Goal: Information Seeking & Learning: Learn about a topic

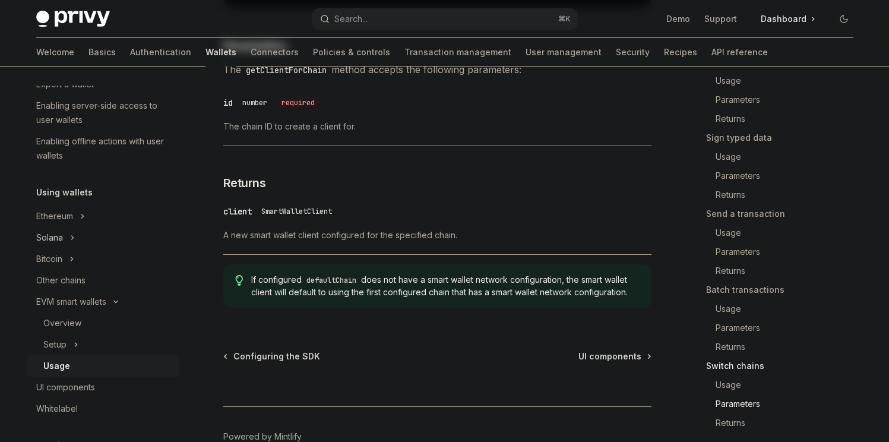
scroll to position [186, 0]
click at [80, 344] on button "Setup" at bounding box center [103, 343] width 152 height 21
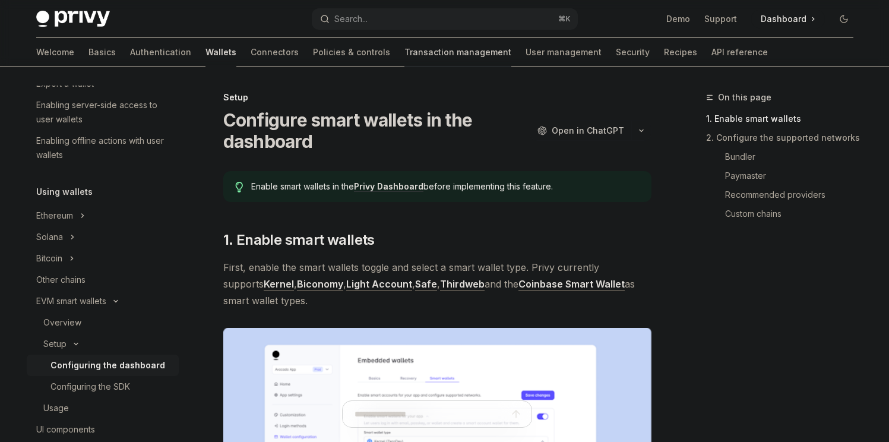
click at [405, 47] on link "Transaction management" at bounding box center [458, 52] width 107 height 29
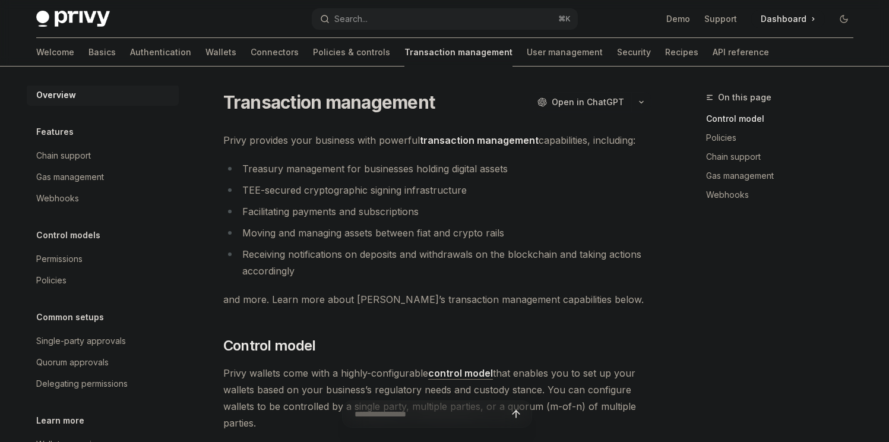
scroll to position [2, 0]
click at [77, 279] on div "Policies" at bounding box center [103, 279] width 135 height 14
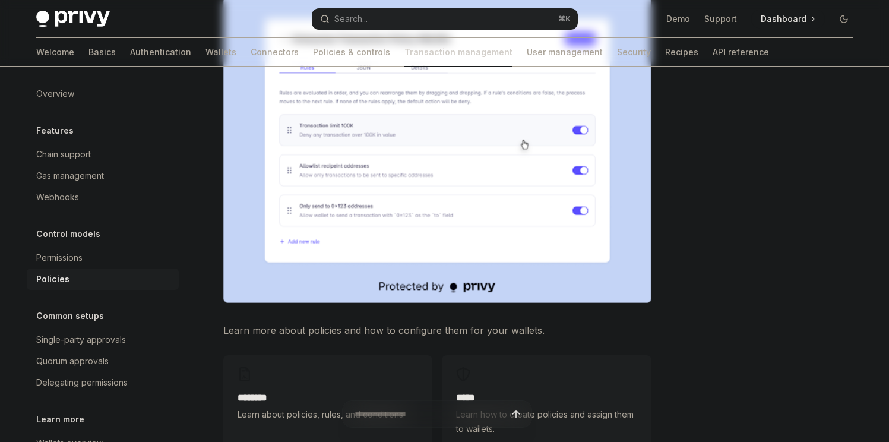
scroll to position [294, 0]
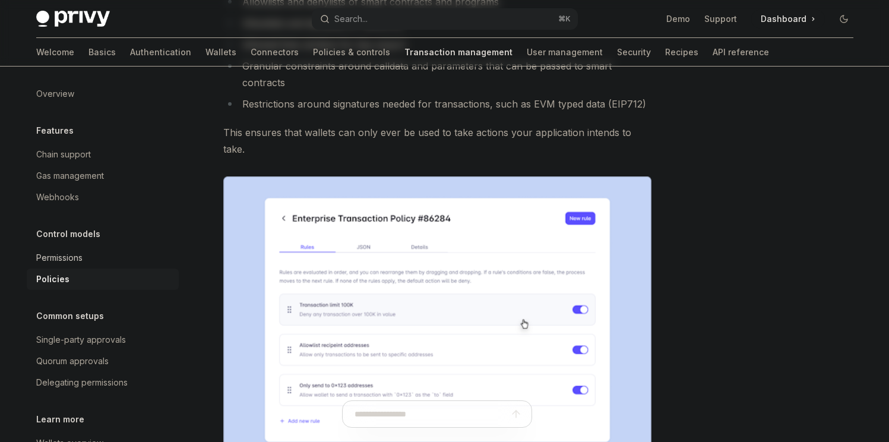
click at [62, 256] on div "Permissions" at bounding box center [59, 258] width 46 height 14
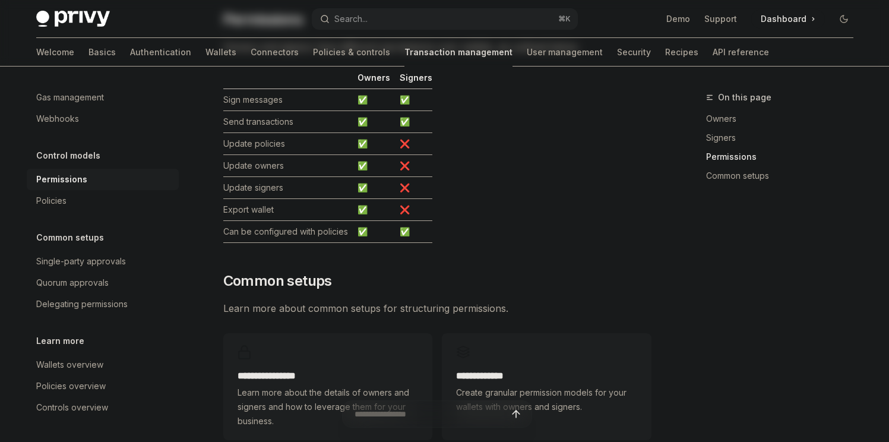
scroll to position [788, 0]
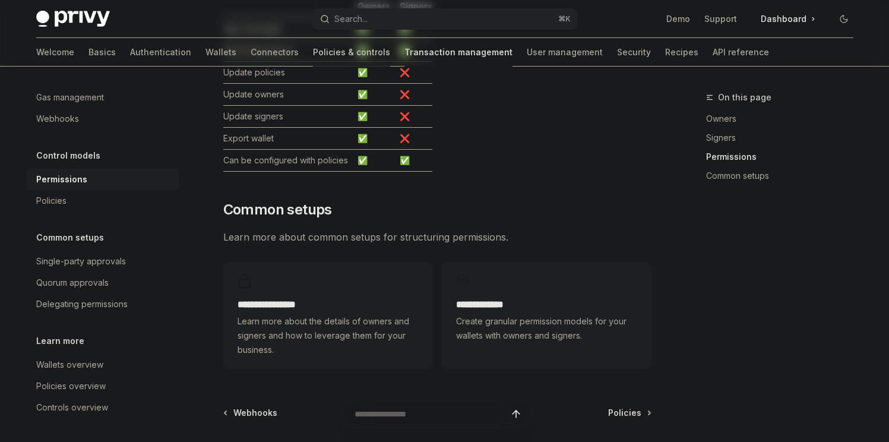
click at [313, 55] on link "Policies & controls" at bounding box center [351, 52] width 77 height 29
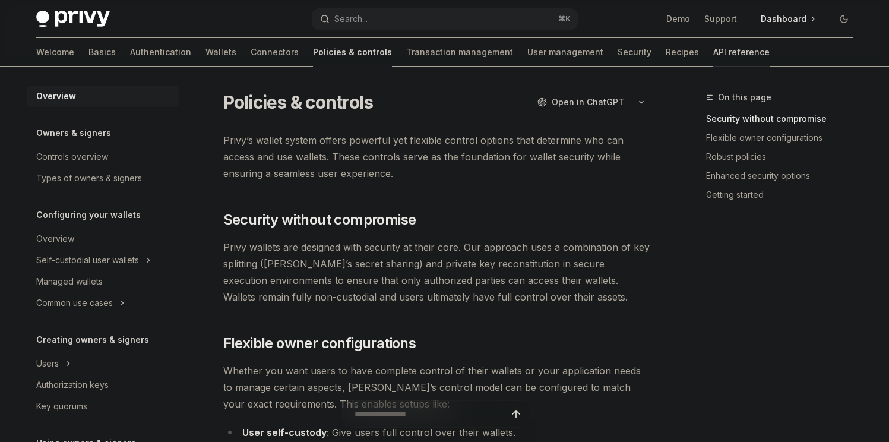
click at [714, 53] on link "API reference" at bounding box center [742, 52] width 56 height 29
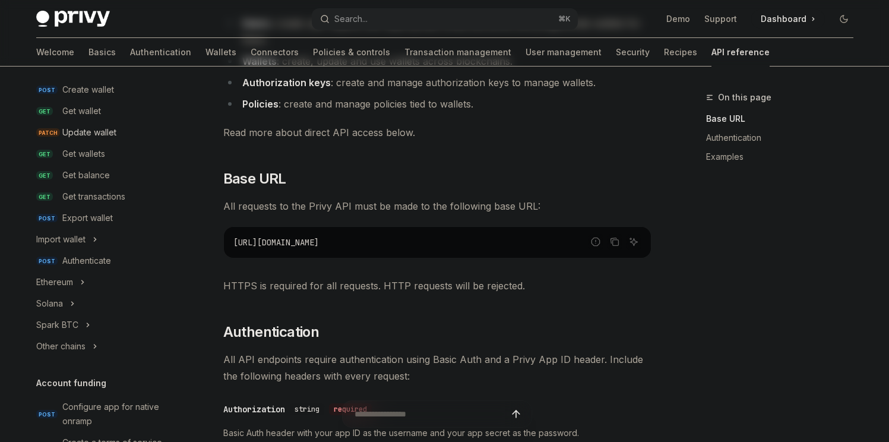
scroll to position [146, 0]
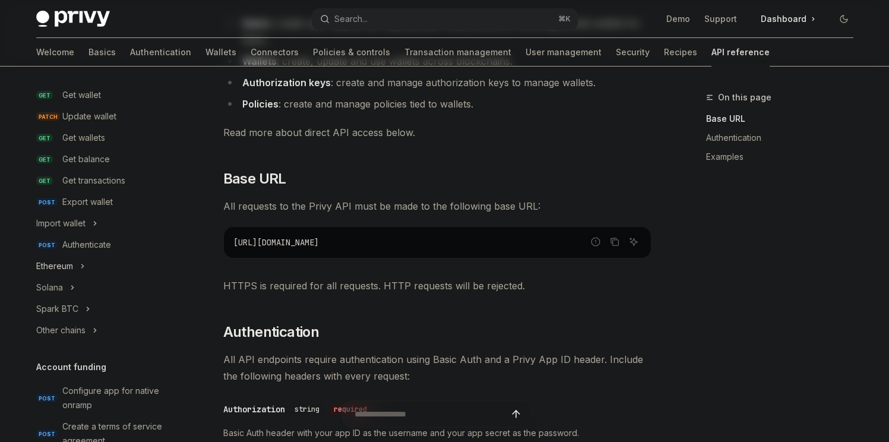
click at [77, 274] on button "Ethereum" at bounding box center [103, 265] width 152 height 21
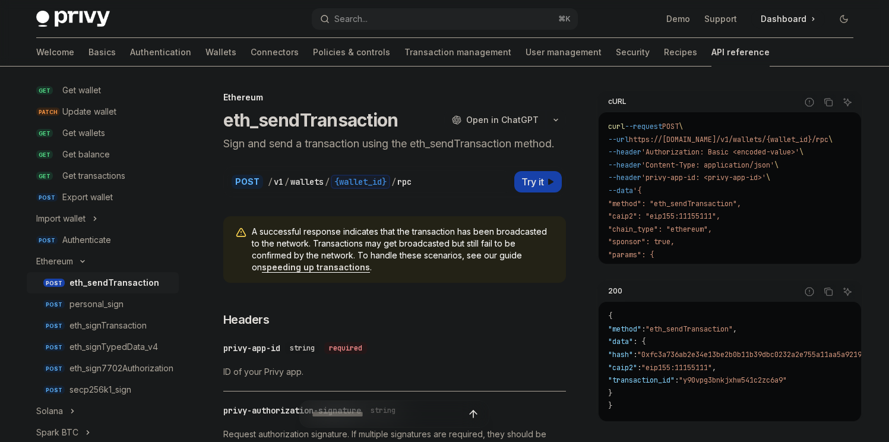
scroll to position [226, 0]
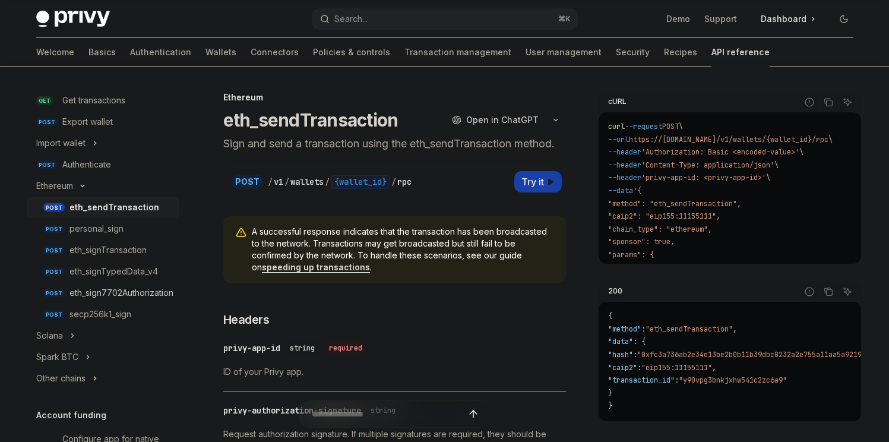
click at [166, 295] on div "eth_sign7702Authorization" at bounding box center [122, 293] width 104 height 14
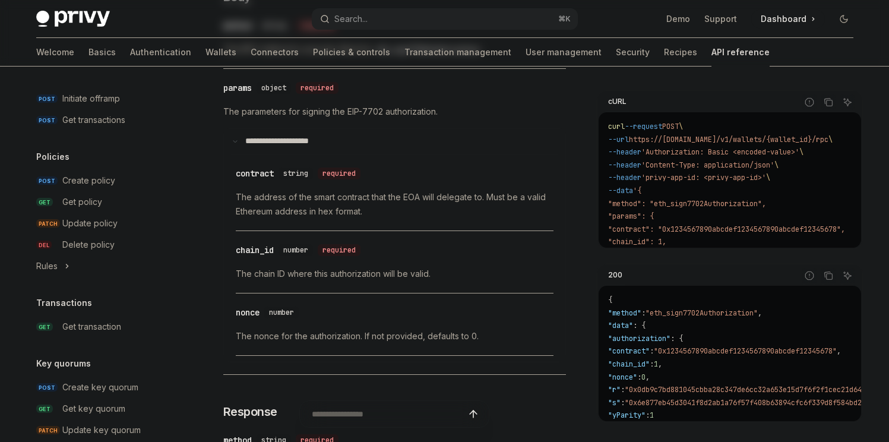
scroll to position [703, 0]
click at [128, 327] on div "Get transaction" at bounding box center [116, 325] width 109 height 14
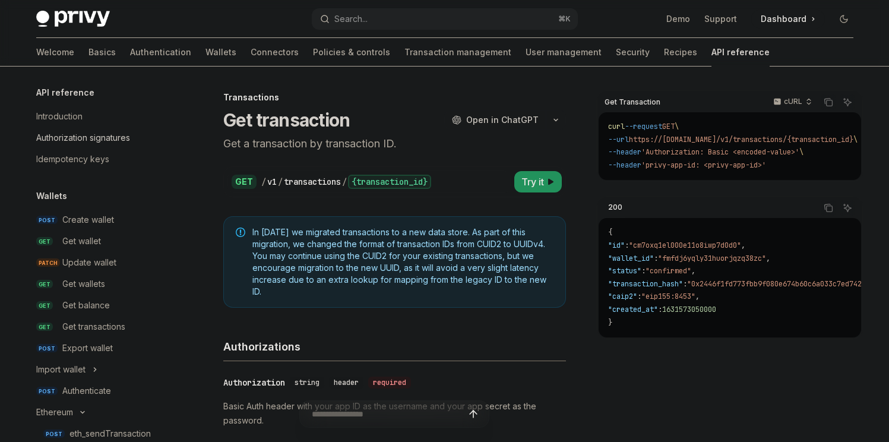
click at [100, 143] on div "Authorization signatures" at bounding box center [83, 138] width 94 height 14
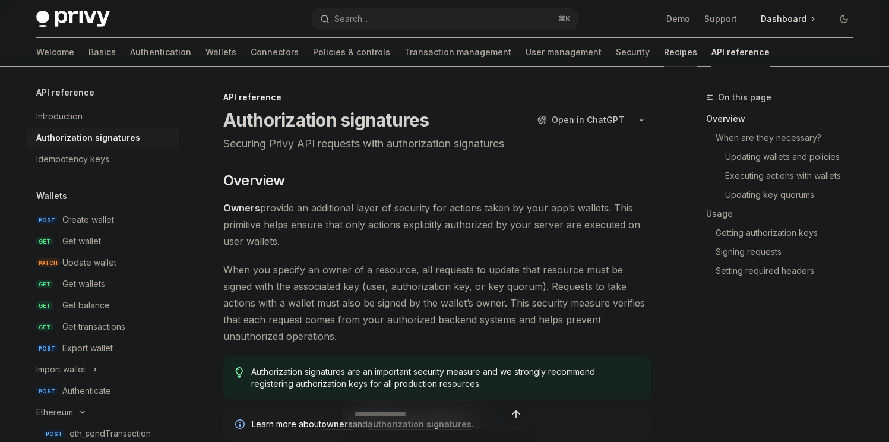
click at [664, 61] on link "Recipes" at bounding box center [680, 52] width 33 height 29
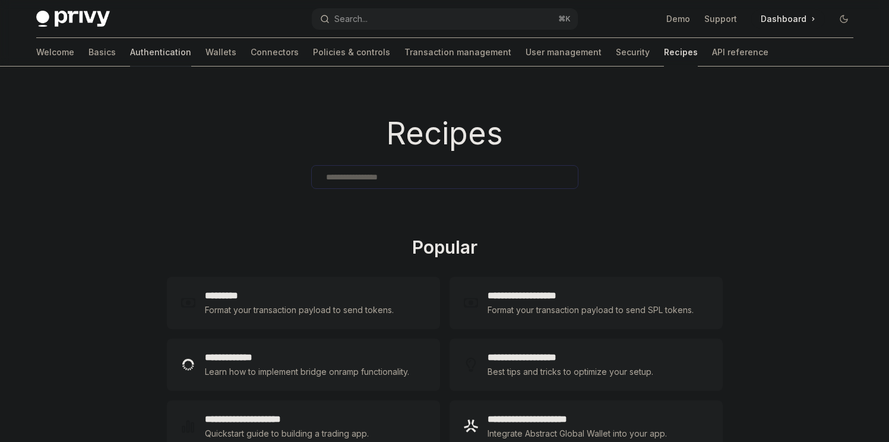
click at [130, 55] on link "Authentication" at bounding box center [160, 52] width 61 height 29
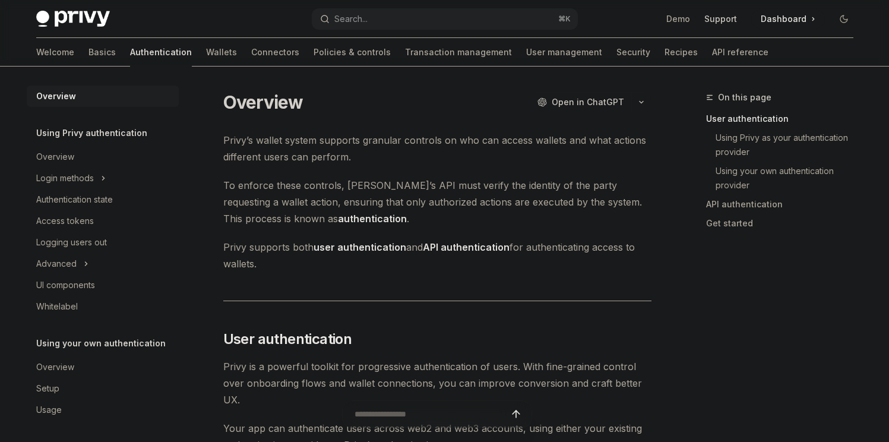
click at [728, 19] on link "Support" at bounding box center [721, 19] width 33 height 12
click at [96, 219] on div "Access tokens" at bounding box center [103, 221] width 135 height 14
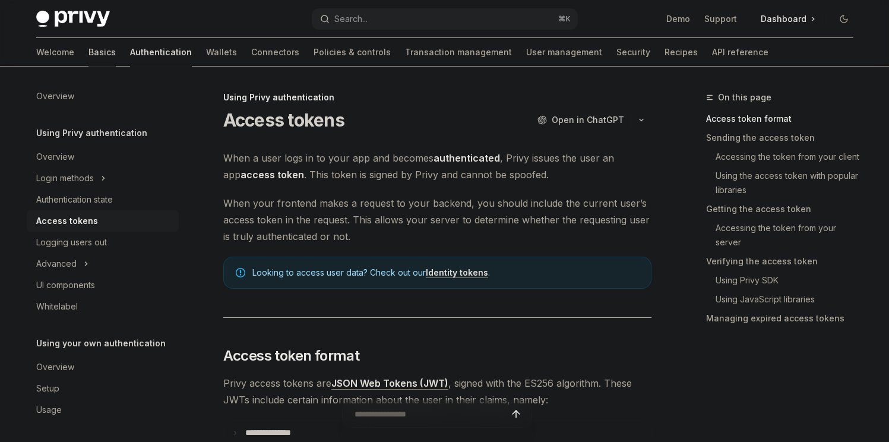
click at [89, 51] on link "Basics" at bounding box center [102, 52] width 27 height 29
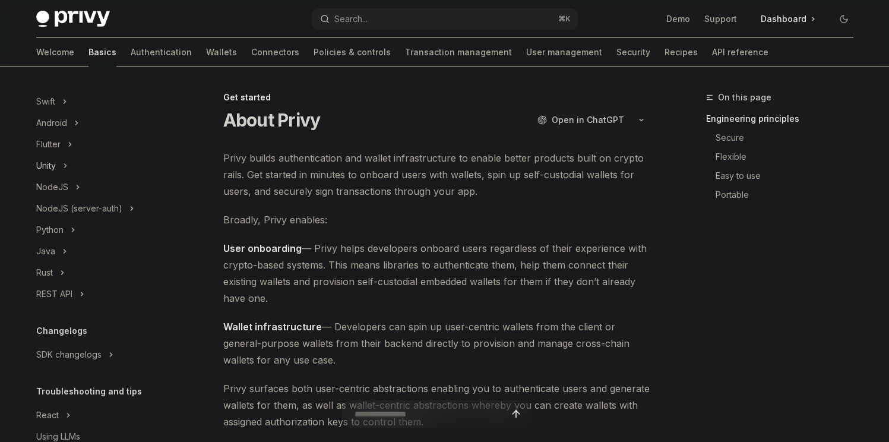
scroll to position [183, 0]
click at [81, 177] on button "NodeJS" at bounding box center [103, 186] width 152 height 21
type textarea "*"
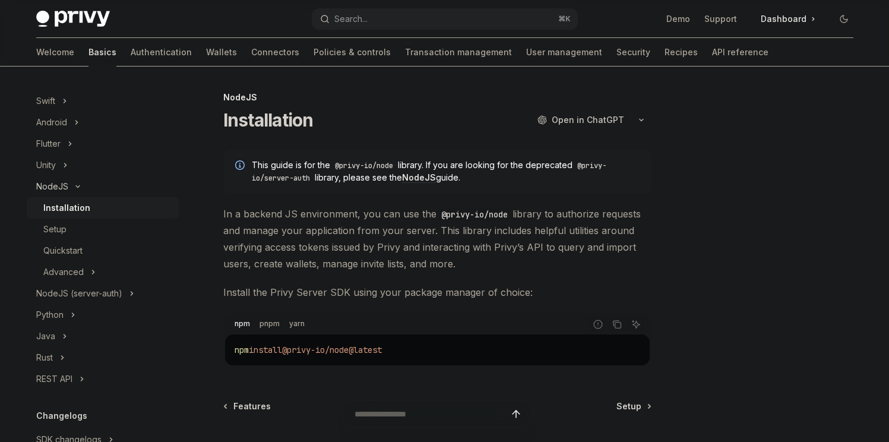
click at [78, 179] on button "NodeJS" at bounding box center [103, 186] width 152 height 21
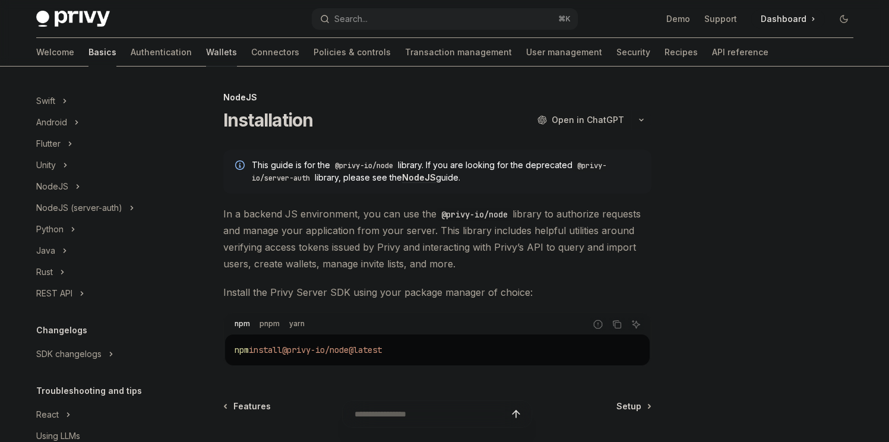
click at [206, 51] on link "Wallets" at bounding box center [221, 52] width 31 height 29
click at [99, 204] on div "NodeJS (server-auth)" at bounding box center [79, 208] width 86 height 14
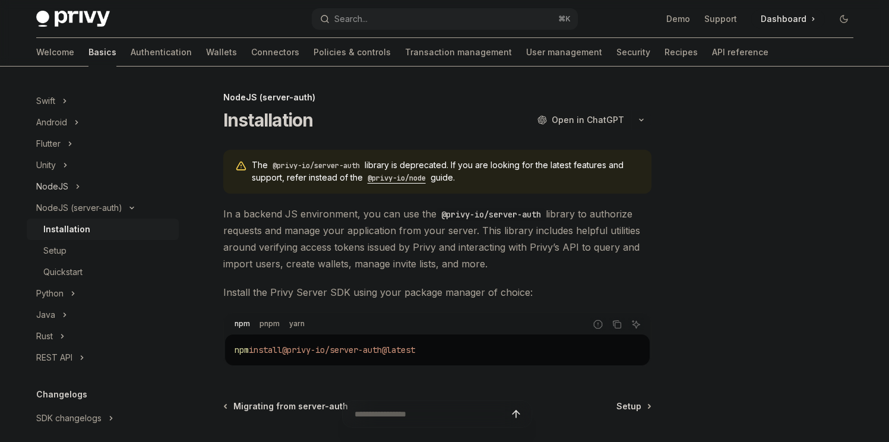
click at [89, 188] on button "NodeJS" at bounding box center [103, 186] width 152 height 21
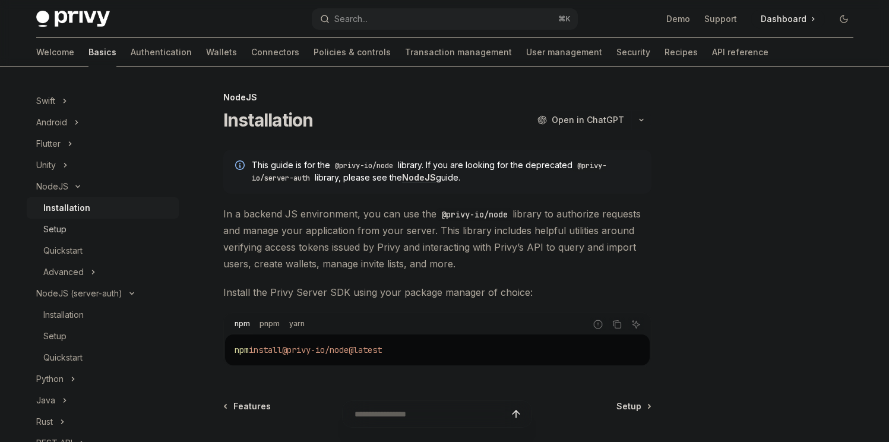
click at [76, 229] on div "Setup" at bounding box center [107, 229] width 128 height 14
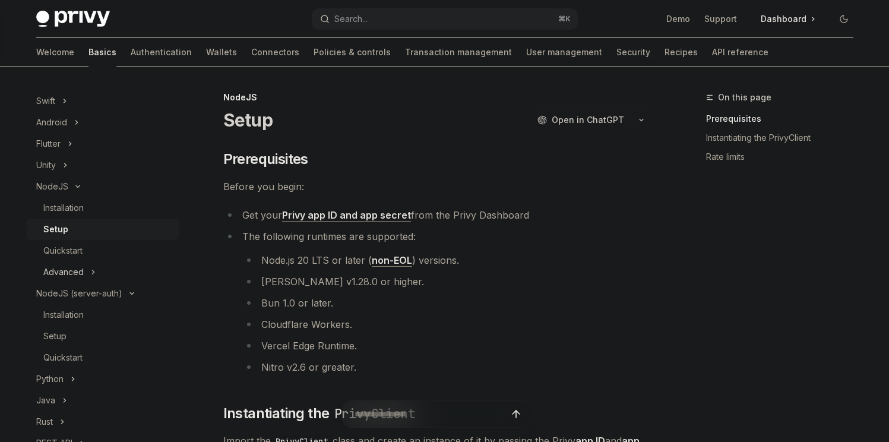
click at [83, 272] on button "Advanced" at bounding box center [103, 271] width 152 height 21
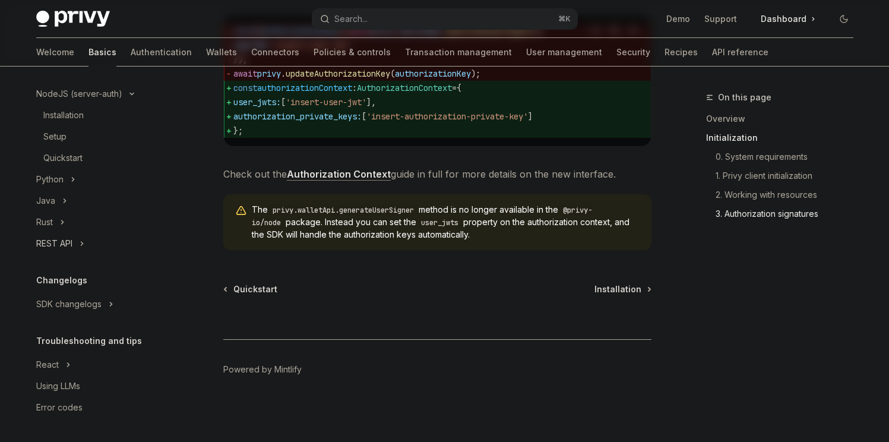
scroll to position [1658, 0]
click at [73, 243] on button "REST API" at bounding box center [103, 243] width 152 height 21
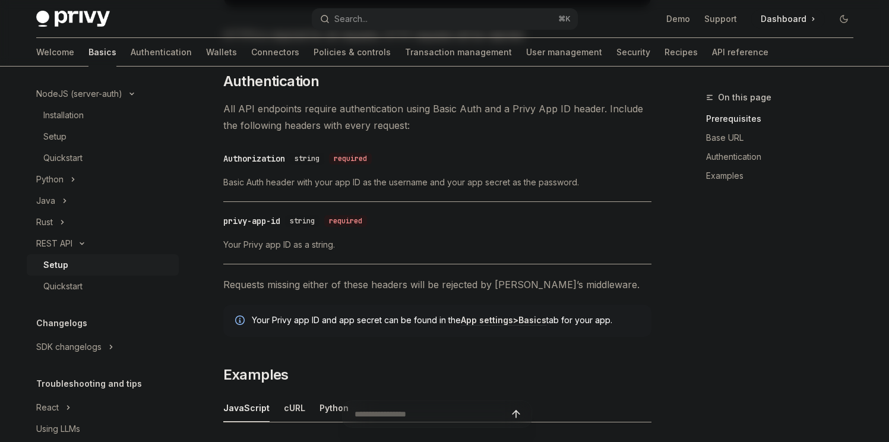
scroll to position [323, 0]
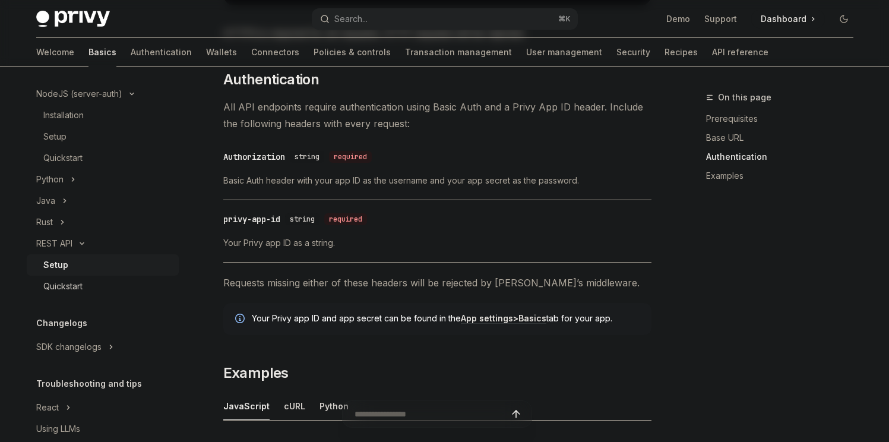
click at [65, 288] on div "Quickstart" at bounding box center [62, 286] width 39 height 14
type textarea "*"
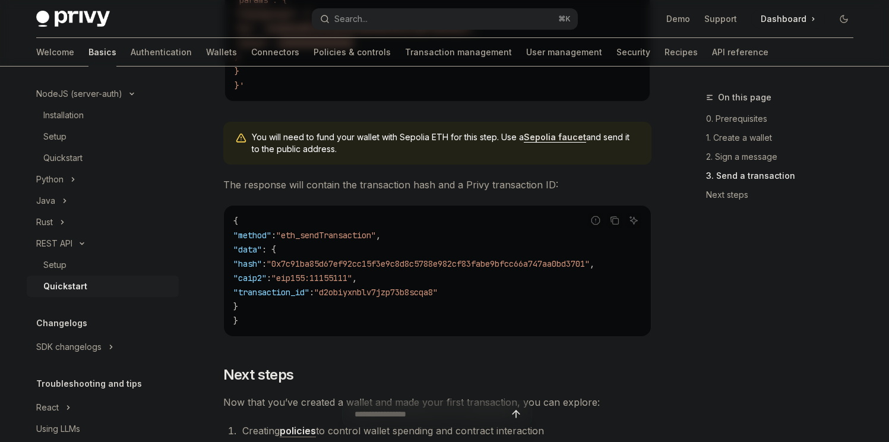
scroll to position [1608, 0]
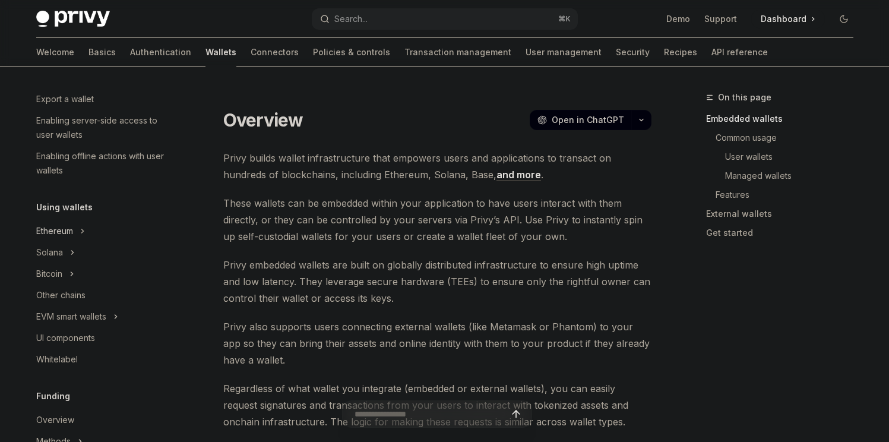
click at [77, 236] on button "Ethereum" at bounding box center [103, 230] width 152 height 21
type textarea "*"
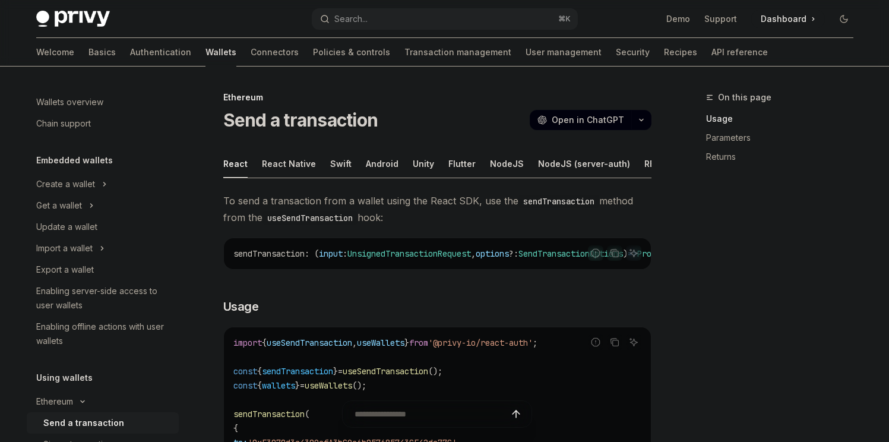
drag, startPoint x: 68, startPoint y: 24, endPoint x: 82, endPoint y: 21, distance: 14.0
click at [68, 23] on img at bounding box center [73, 19] width 74 height 17
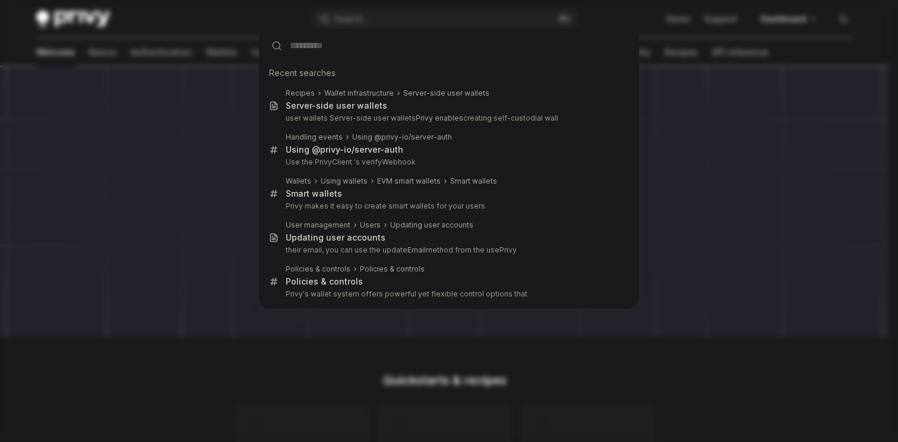
type input "*"
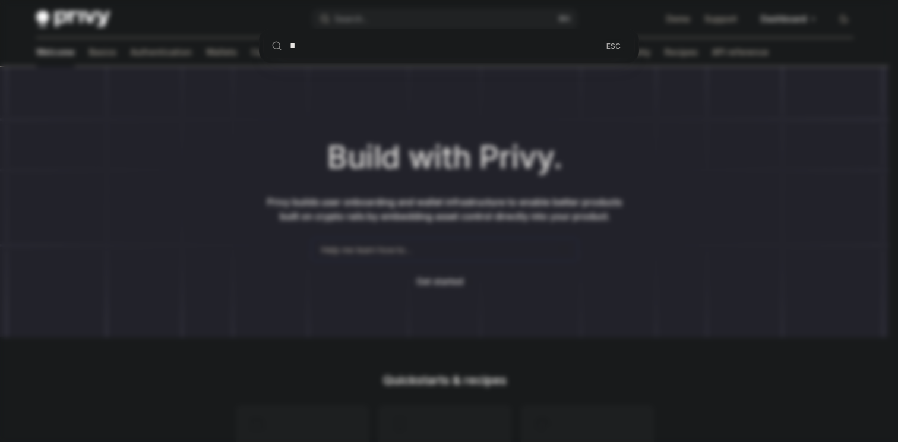
type textarea "*"
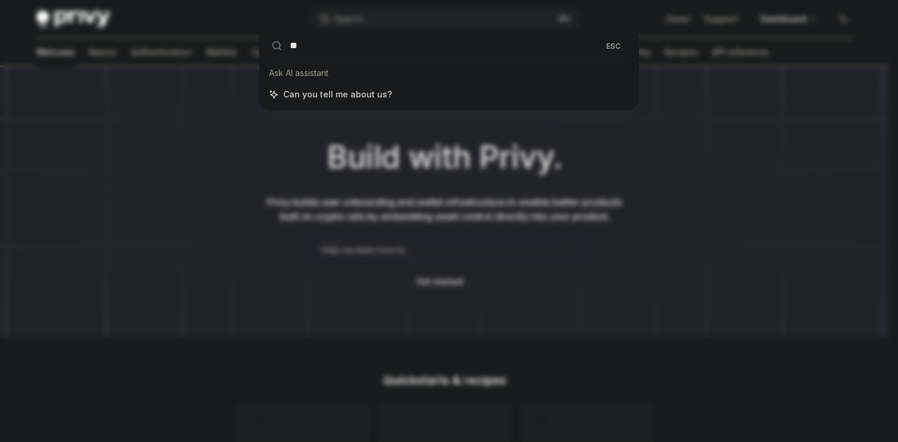
type input "*"
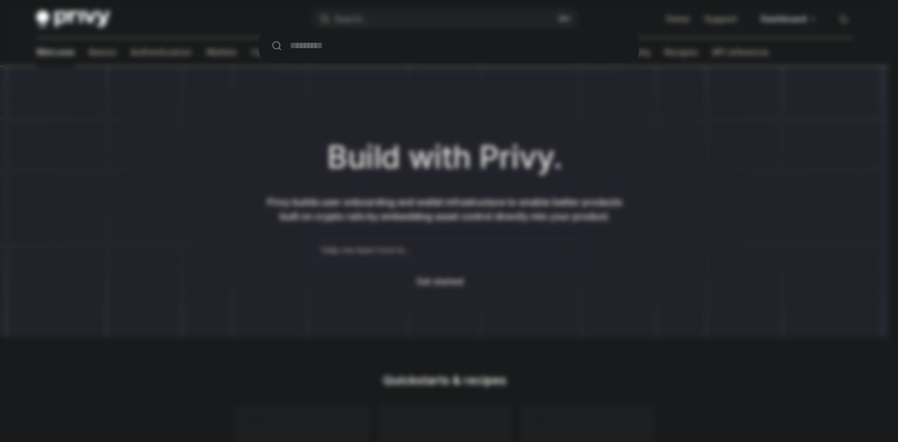
type input "*"
type textarea "*"
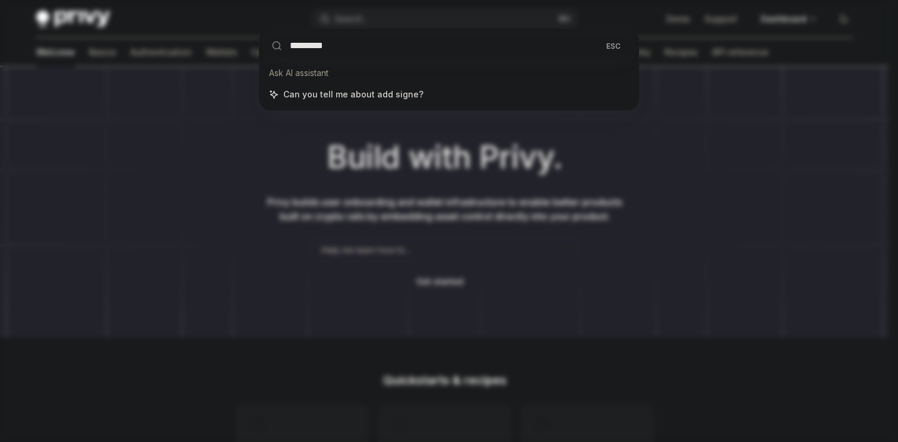
type input "**********"
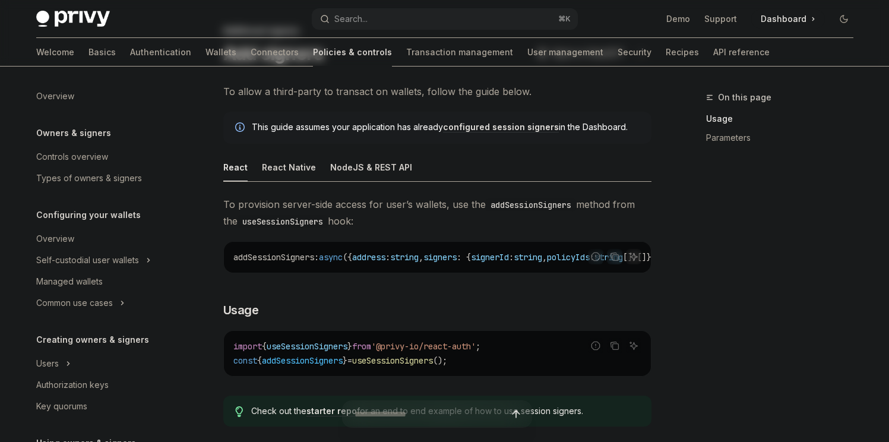
scroll to position [341, 0]
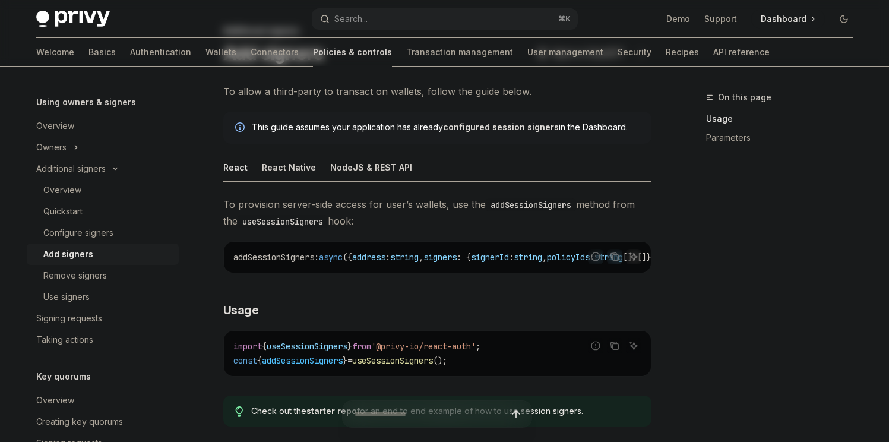
click at [71, 250] on div "Add signers" at bounding box center [68, 254] width 50 height 14
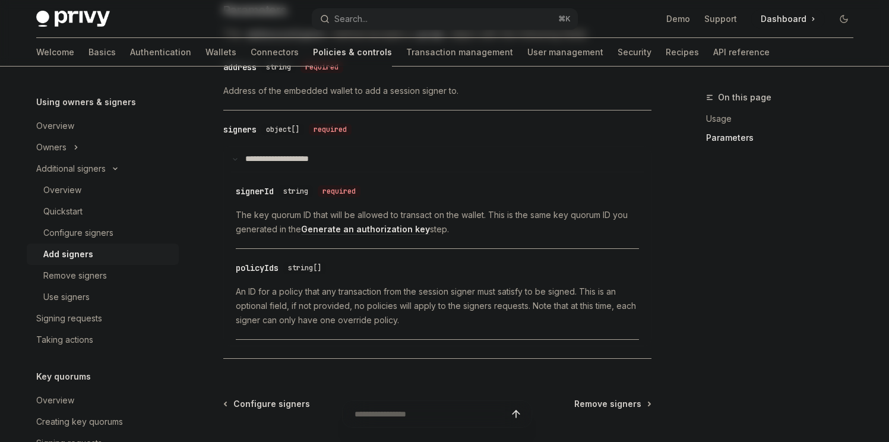
scroll to position [526, 0]
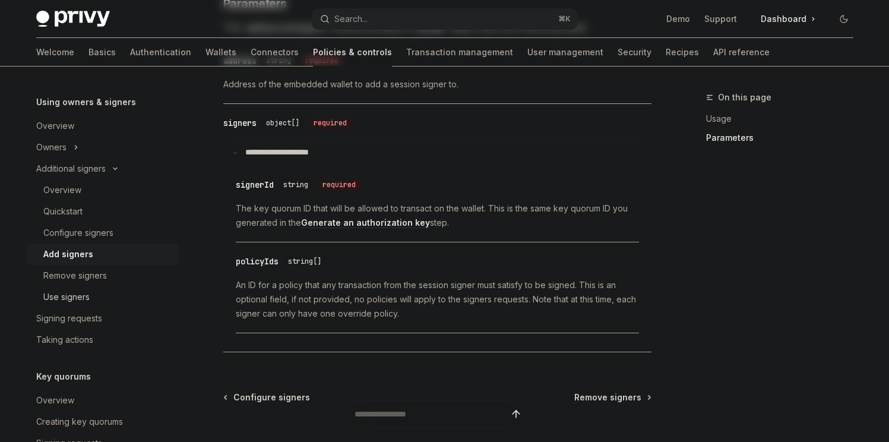
click at [80, 293] on div "Use signers" at bounding box center [66, 297] width 46 height 14
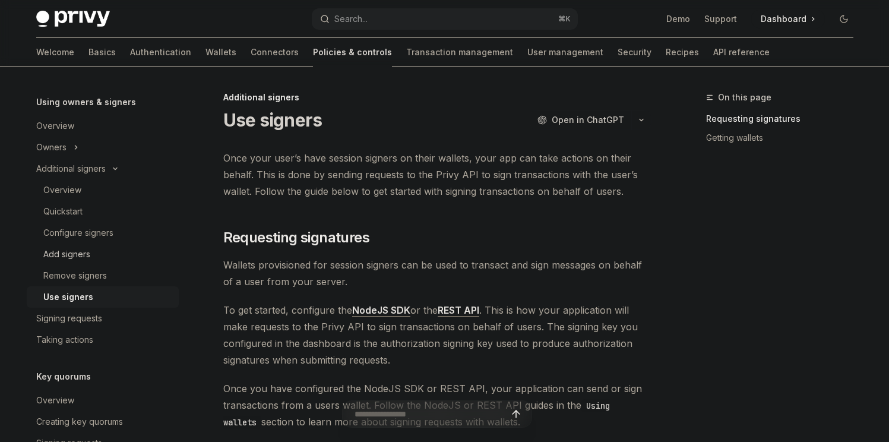
click at [76, 249] on div "Add signers" at bounding box center [66, 254] width 47 height 14
type textarea "*"
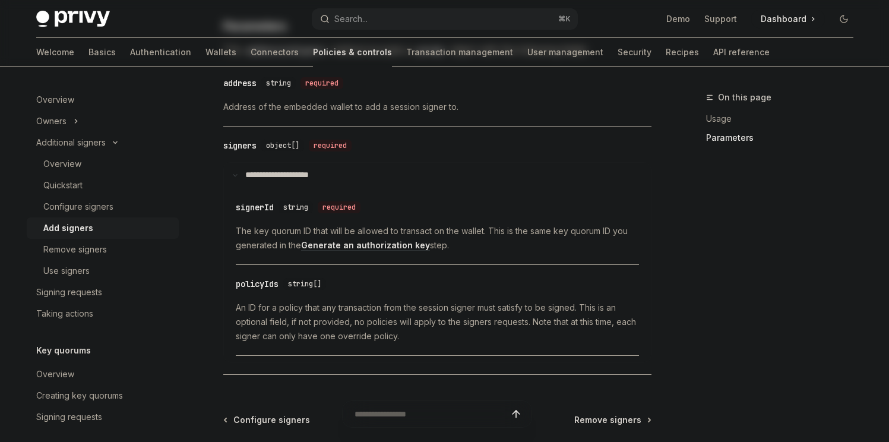
scroll to position [42, 0]
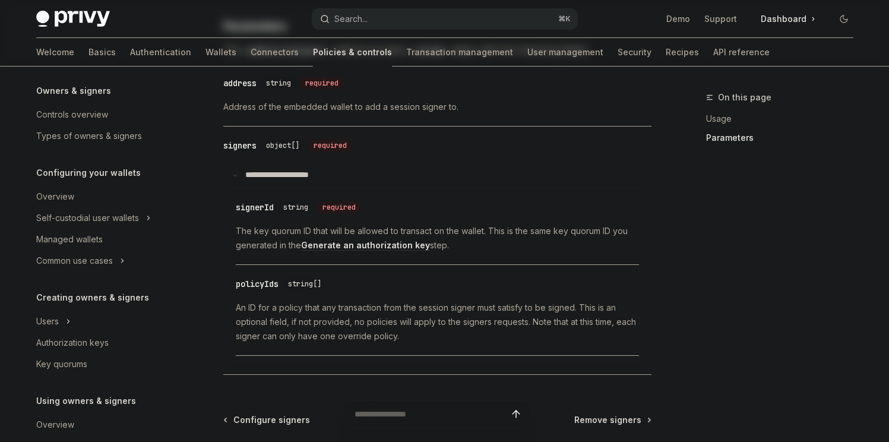
click at [443, 12] on button "Search... ⌘ K" at bounding box center [445, 18] width 266 height 21
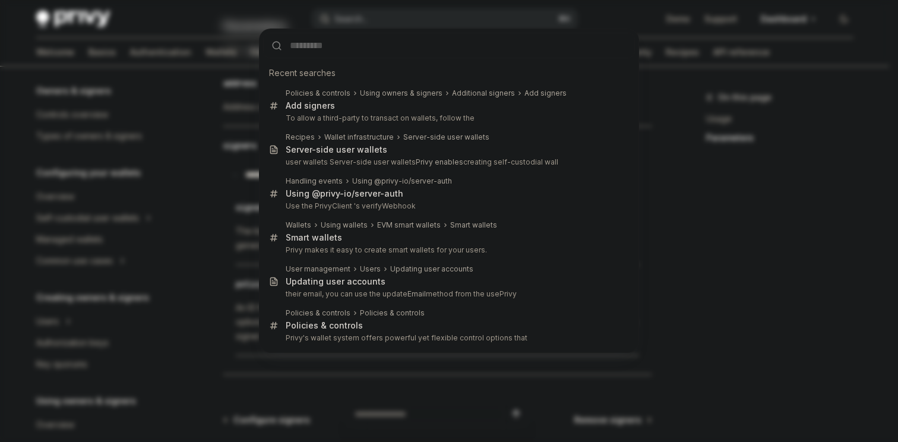
type input "*"
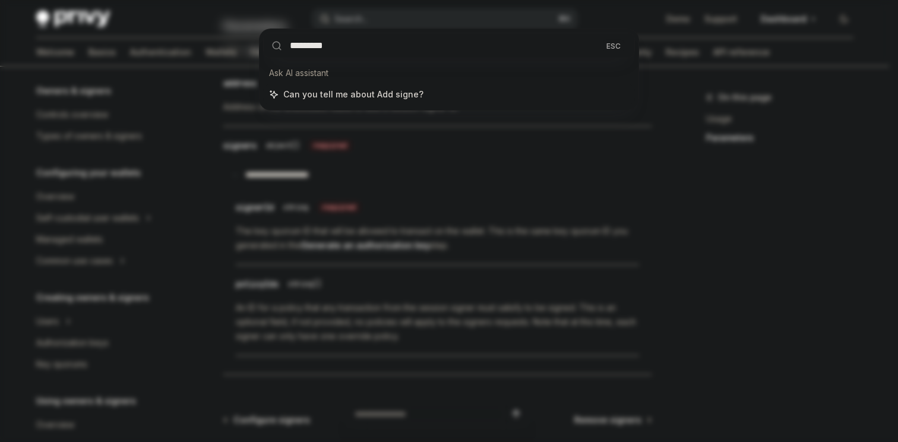
type input "**********"
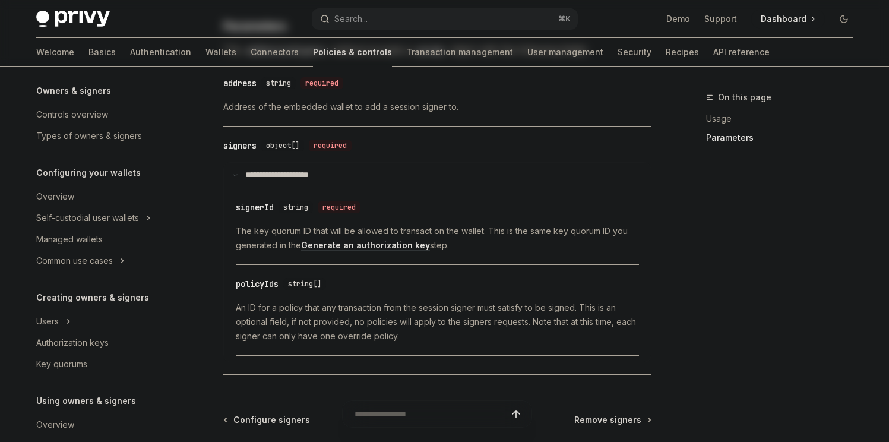
type textarea "*"
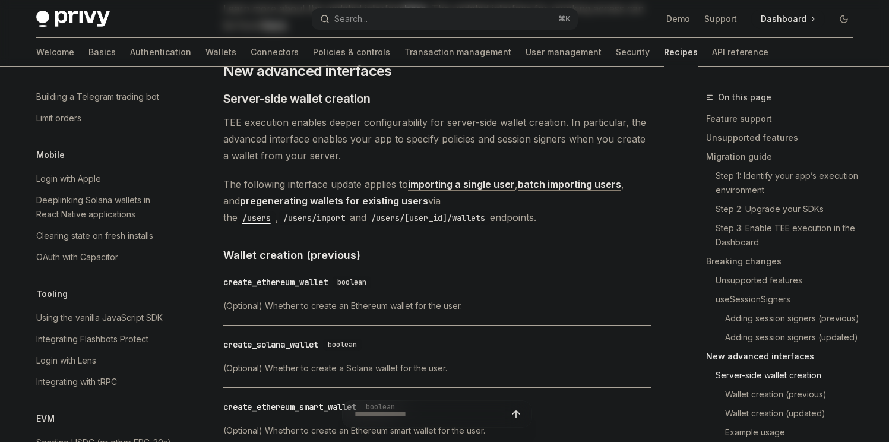
scroll to position [2820, 0]
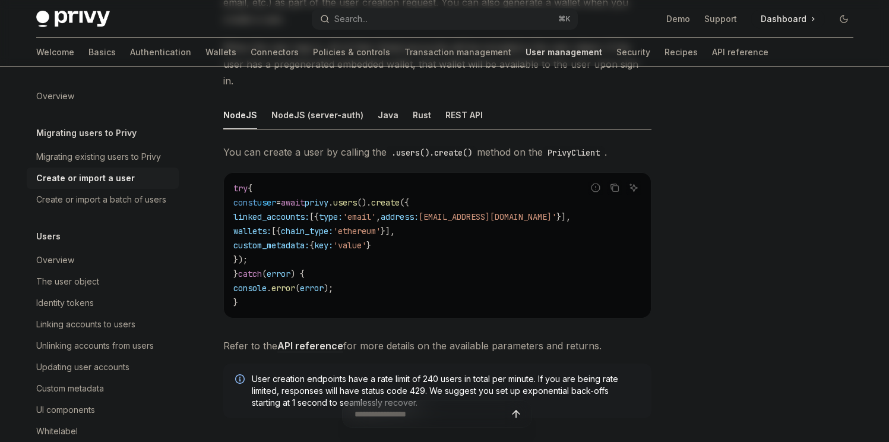
scroll to position [172, 0]
click at [319, 104] on div "NodeJS (server-auth)" at bounding box center [318, 116] width 92 height 28
type textarea "*"
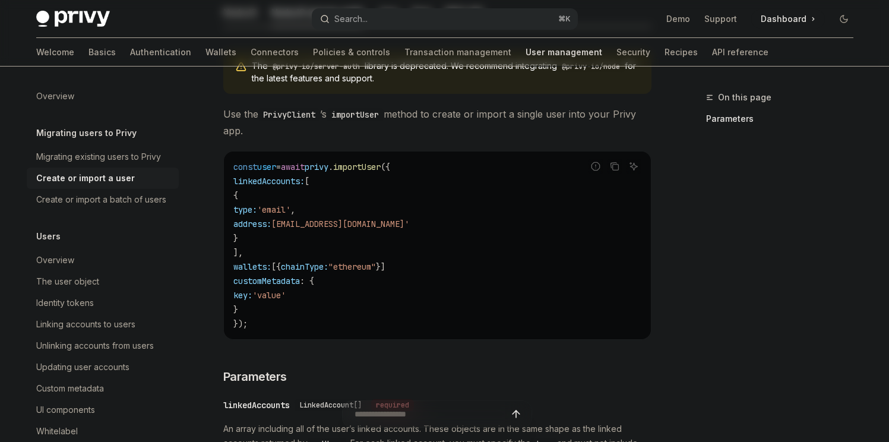
click at [362, 14] on div "Search..." at bounding box center [351, 19] width 33 height 14
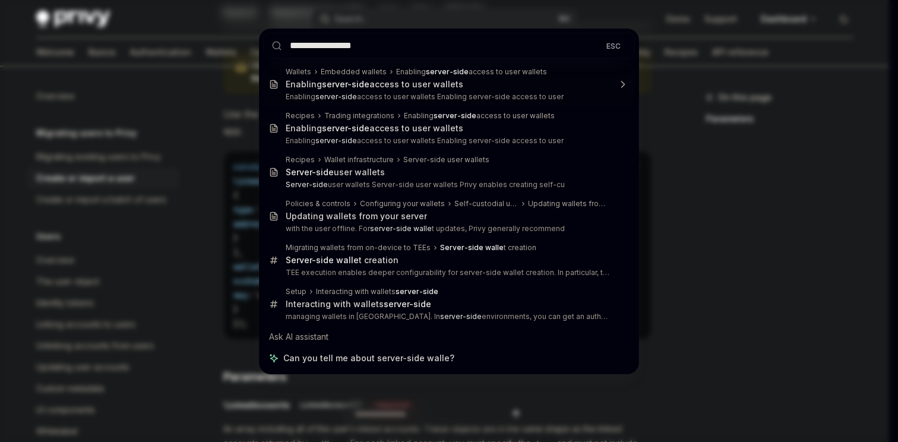
type input "**********"
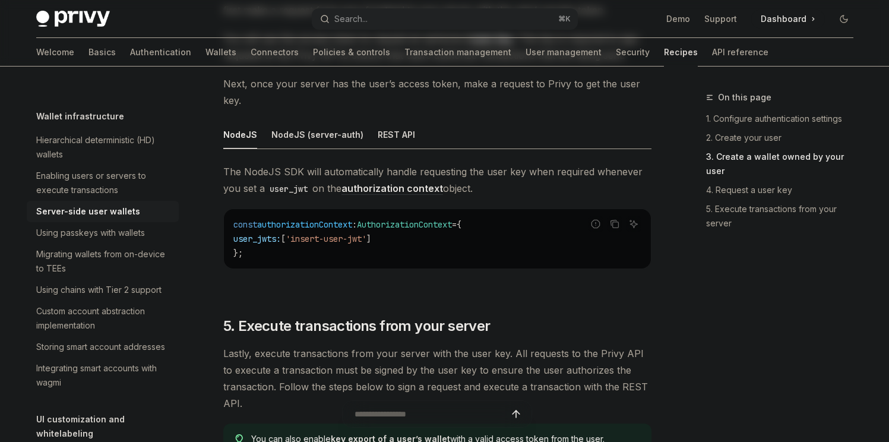
scroll to position [1968, 0]
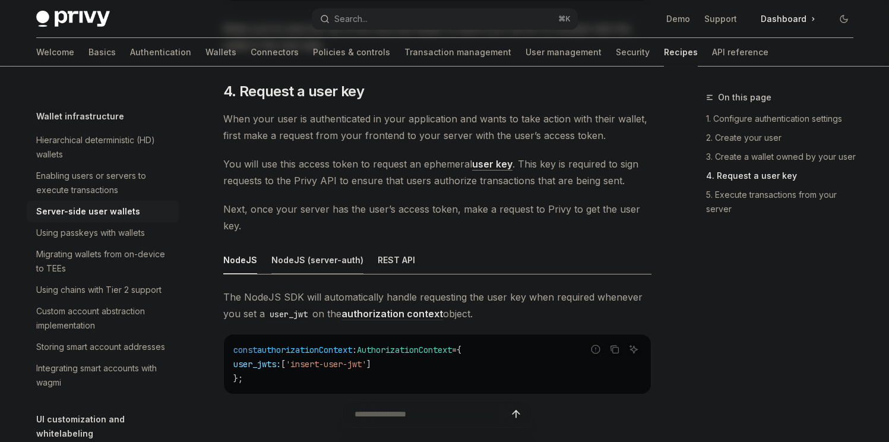
click at [330, 261] on div "NodeJS (server-auth)" at bounding box center [318, 260] width 92 height 28
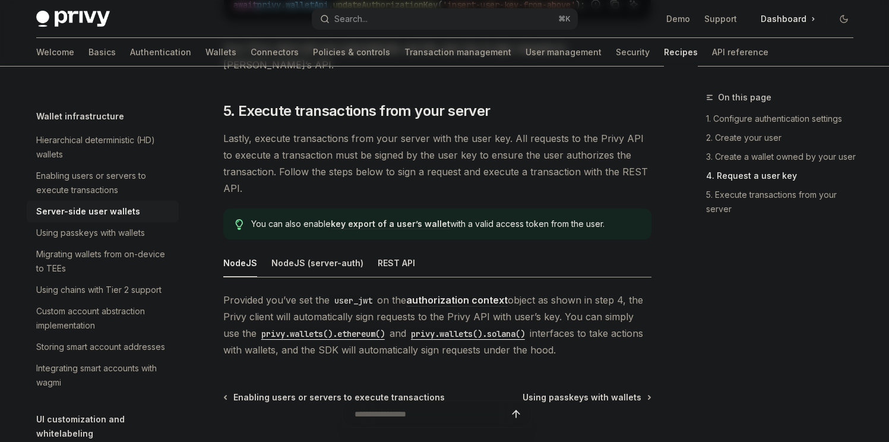
scroll to position [2274, 0]
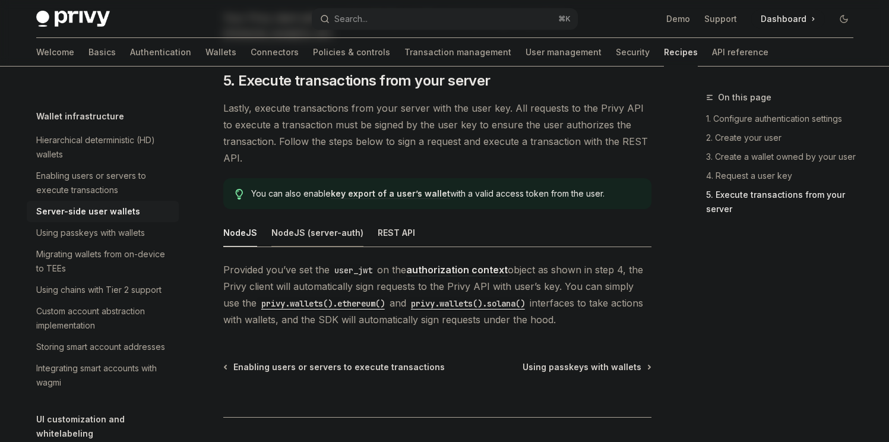
click at [311, 222] on div "NodeJS (server-auth)" at bounding box center [318, 233] width 92 height 28
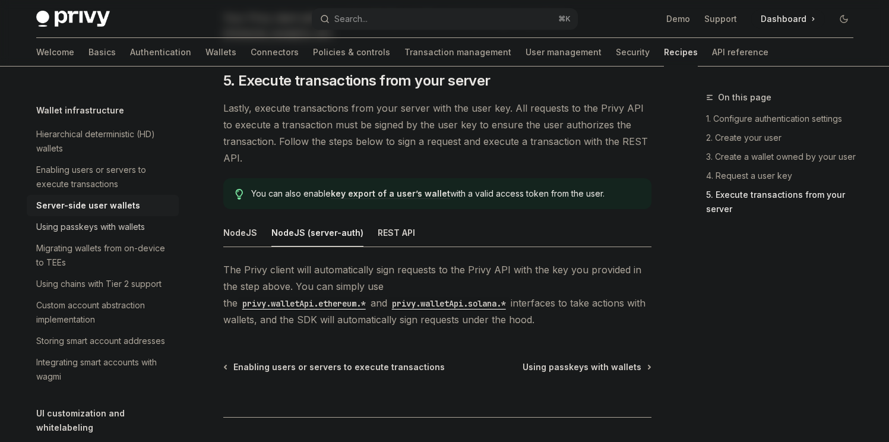
scroll to position [343, 0]
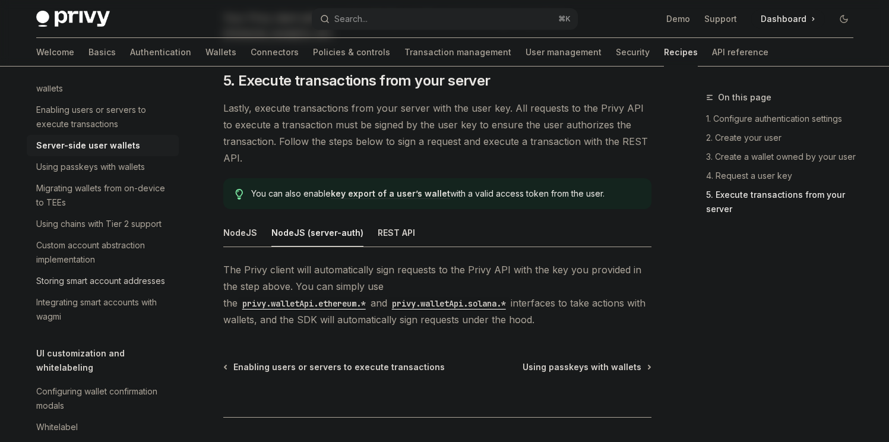
click at [107, 288] on div "Storing smart account addresses" at bounding box center [100, 281] width 129 height 14
type textarea "*"
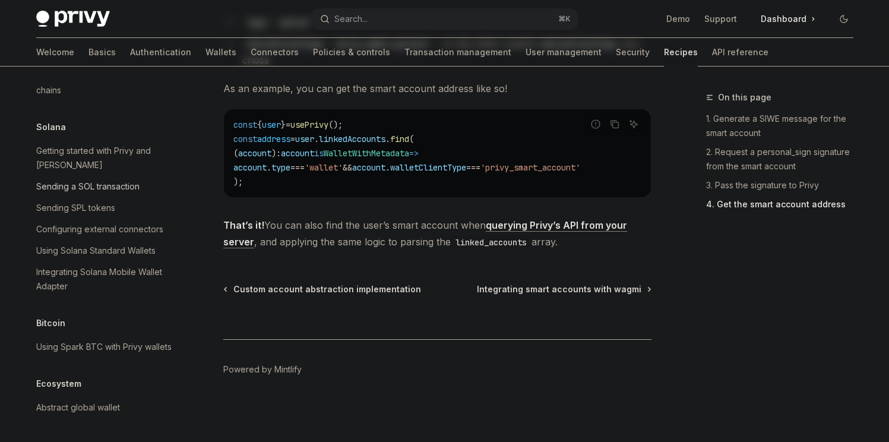
scroll to position [1887, 0]
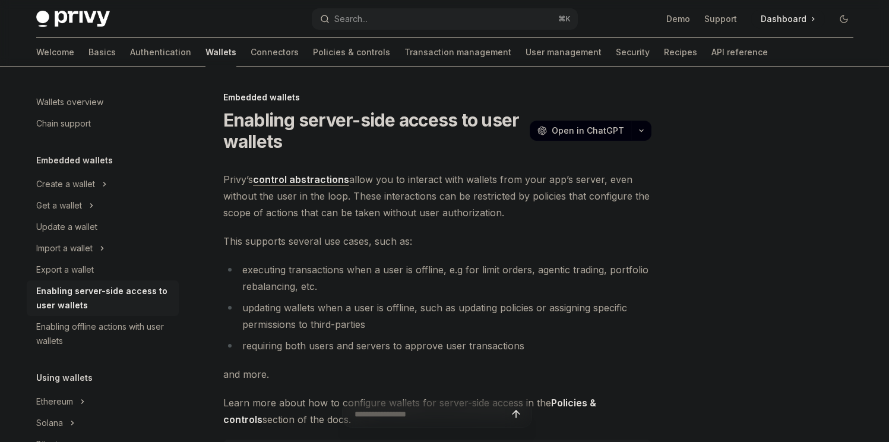
click at [427, 173] on span "Privy’s control abstractions allow you to interact with wallets from your app’s…" at bounding box center [437, 196] width 428 height 50
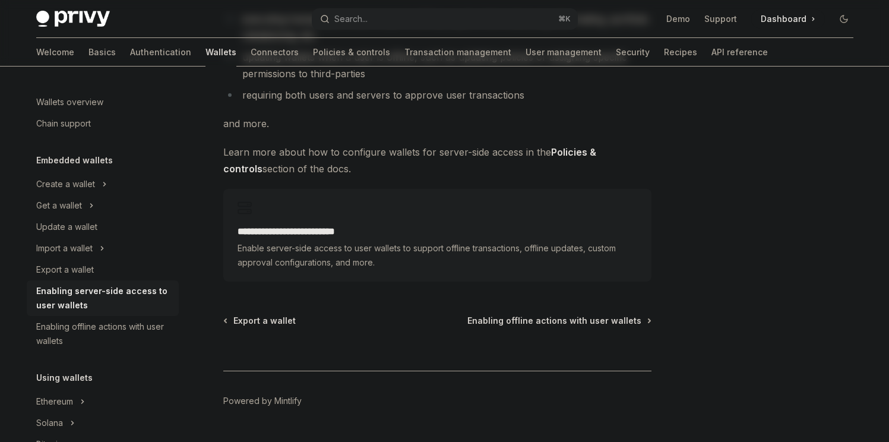
scroll to position [267, 0]
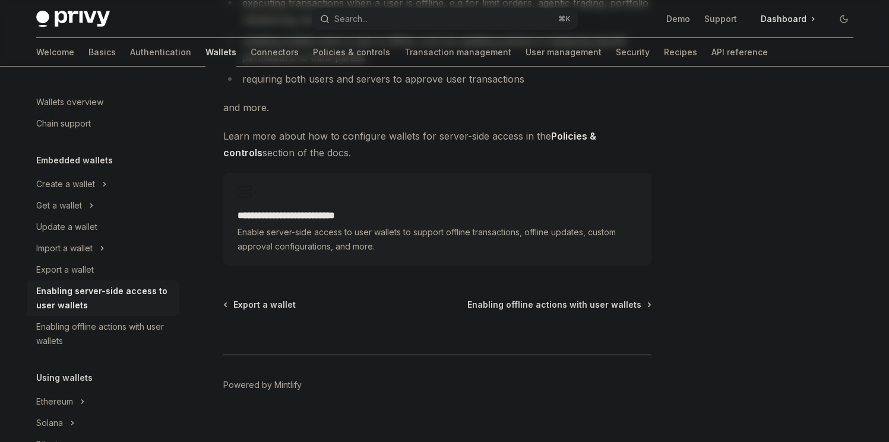
click at [387, 194] on div "**********" at bounding box center [437, 219] width 428 height 93
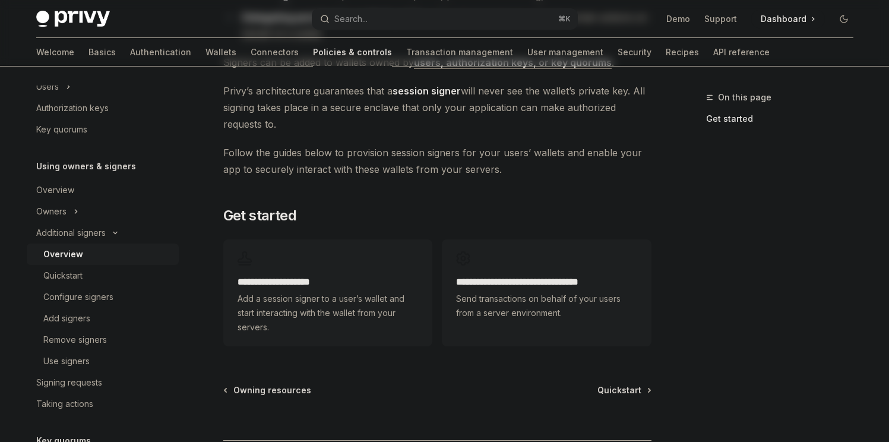
scroll to position [263, 0]
click at [89, 282] on div "Quickstart" at bounding box center [107, 276] width 128 height 14
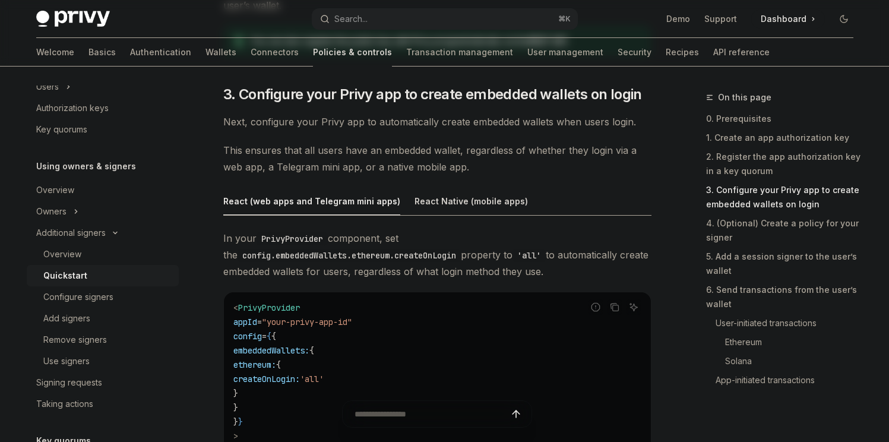
scroll to position [1138, 0]
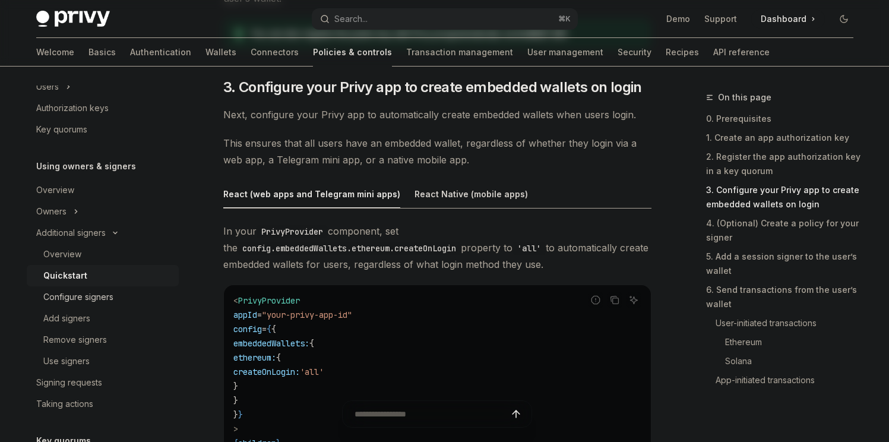
click at [107, 305] on link "Configure signers" at bounding box center [103, 296] width 152 height 21
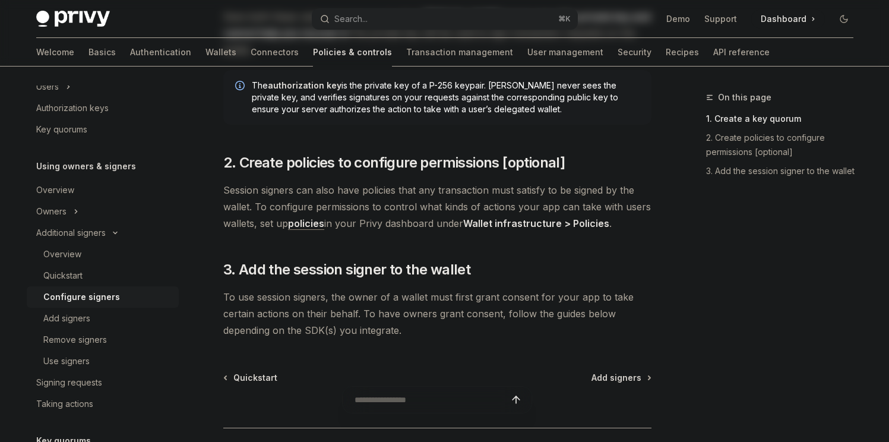
scroll to position [369, 0]
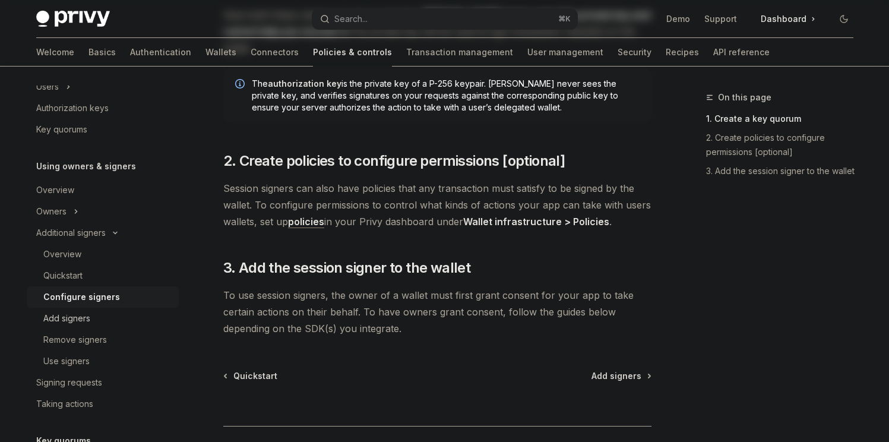
click at [87, 318] on div "Add signers" at bounding box center [66, 318] width 47 height 14
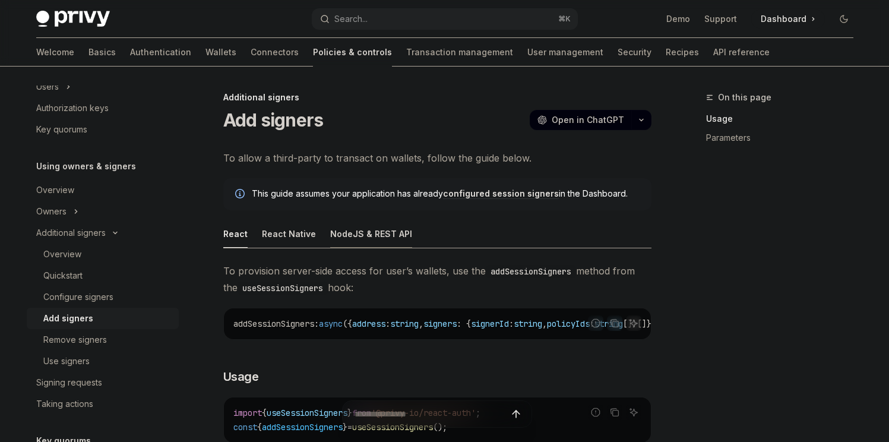
click at [346, 234] on div "NodeJS & REST API" at bounding box center [371, 234] width 82 height 28
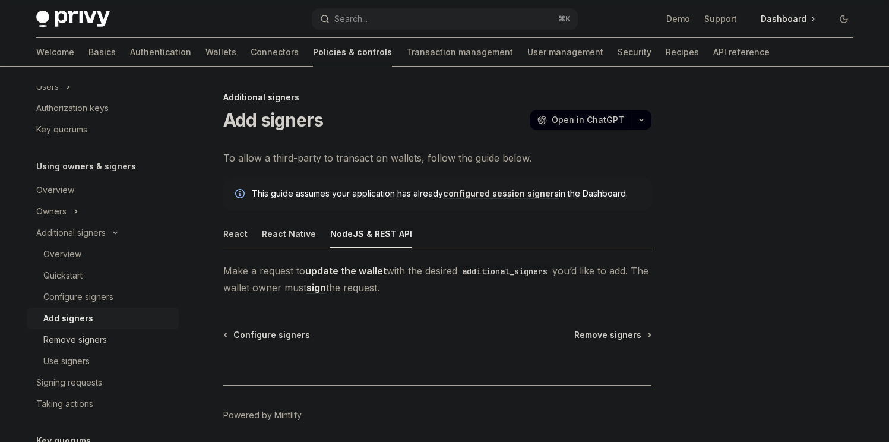
click at [132, 336] on div "Remove signers" at bounding box center [107, 340] width 128 height 14
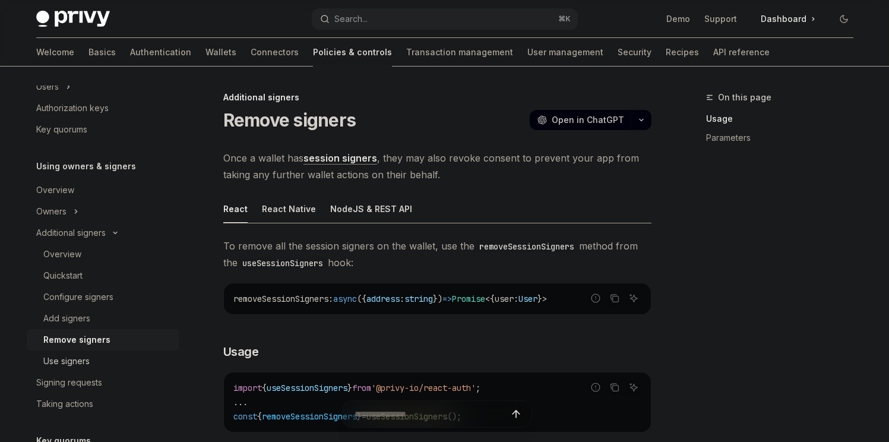
click at [115, 359] on div "Use signers" at bounding box center [107, 361] width 128 height 14
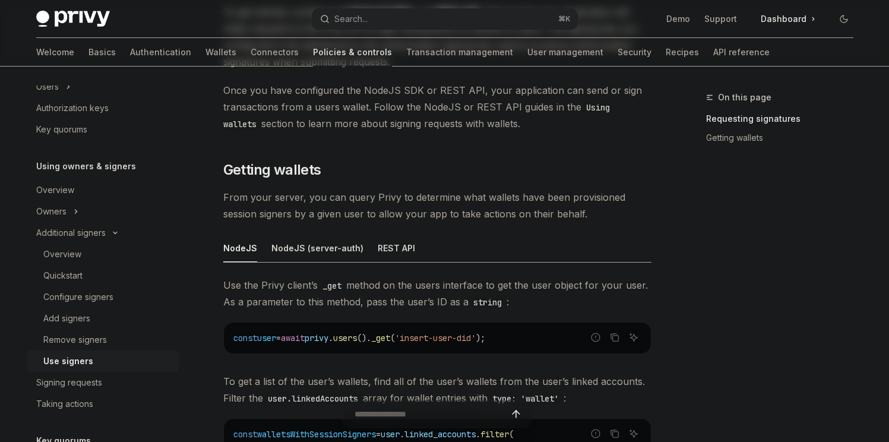
scroll to position [300, 0]
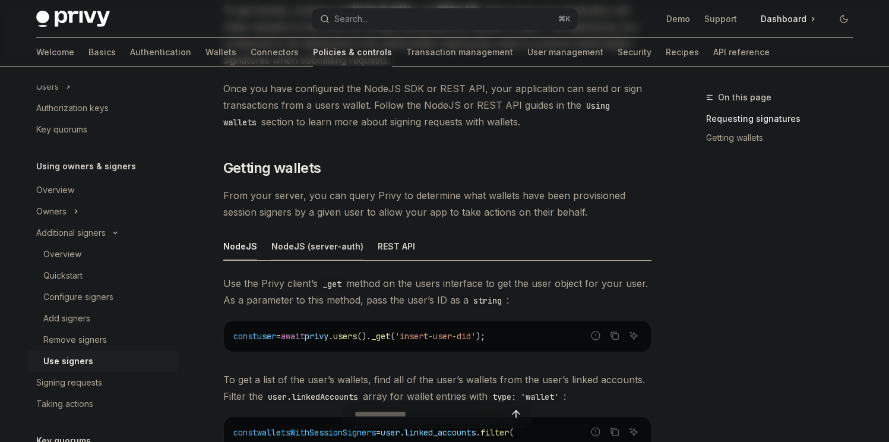
click at [304, 237] on div "NodeJS (server-auth)" at bounding box center [318, 246] width 92 height 28
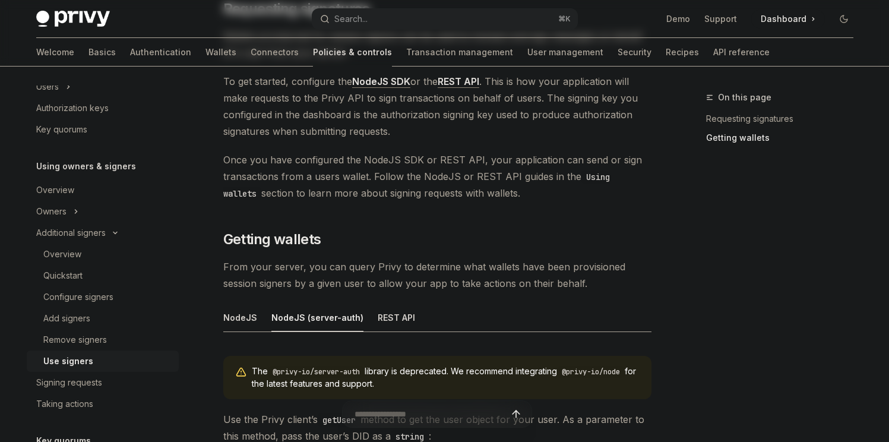
scroll to position [226, 0]
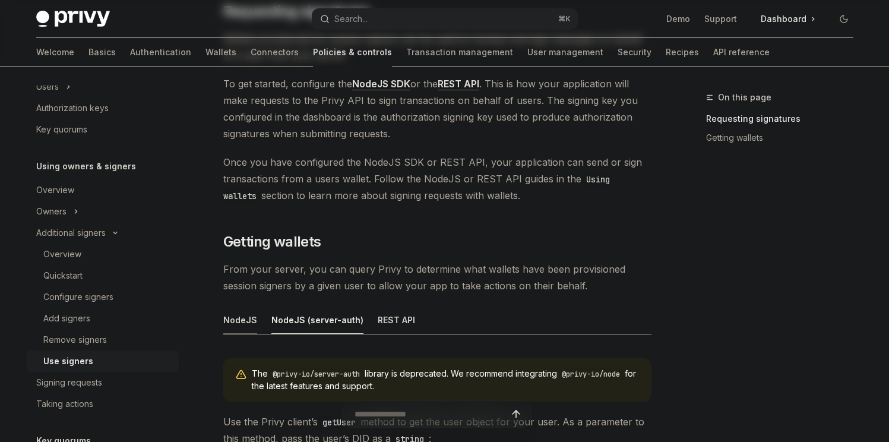
click at [248, 312] on div "NodeJS" at bounding box center [240, 320] width 34 height 28
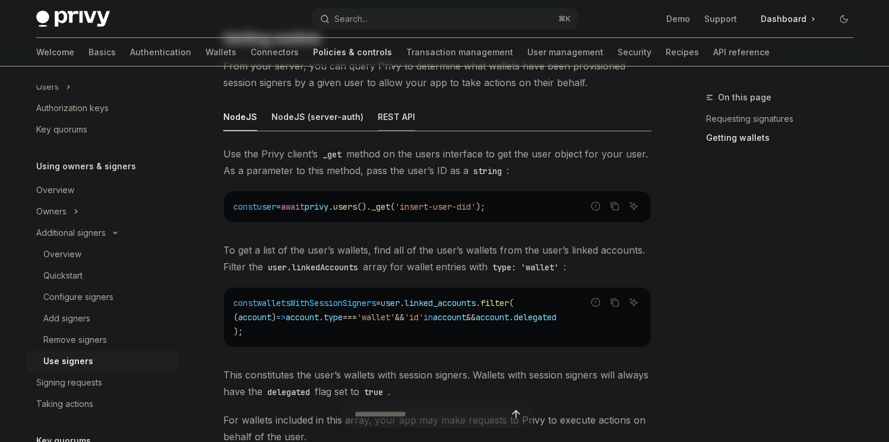
click at [378, 121] on div "REST API" at bounding box center [396, 117] width 37 height 28
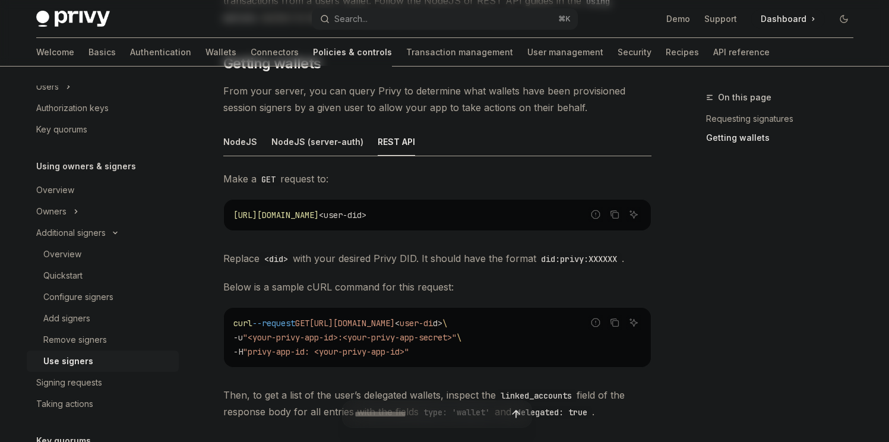
scroll to position [423, 0]
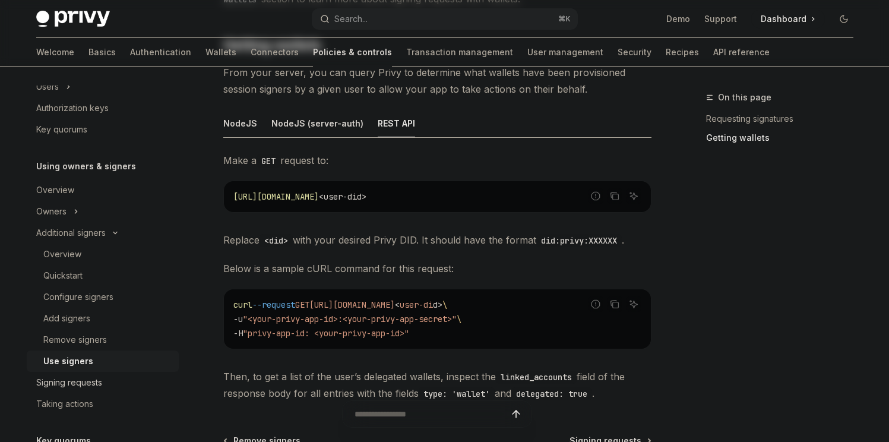
click at [74, 383] on div "Signing requests" at bounding box center [69, 383] width 66 height 14
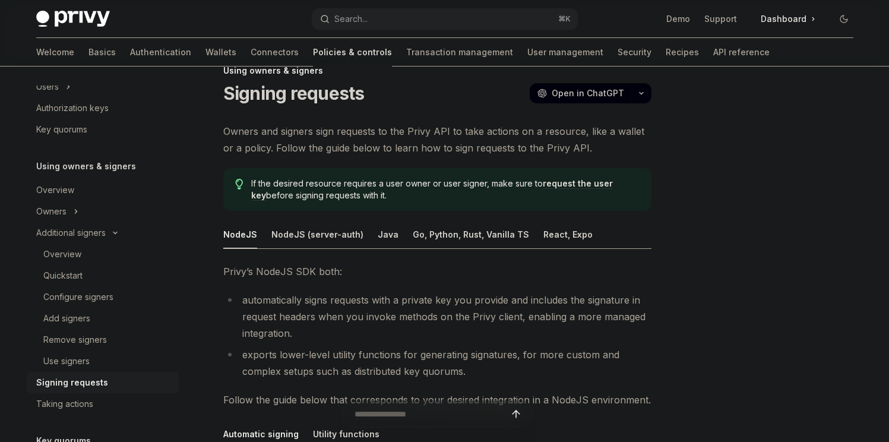
scroll to position [58, 0]
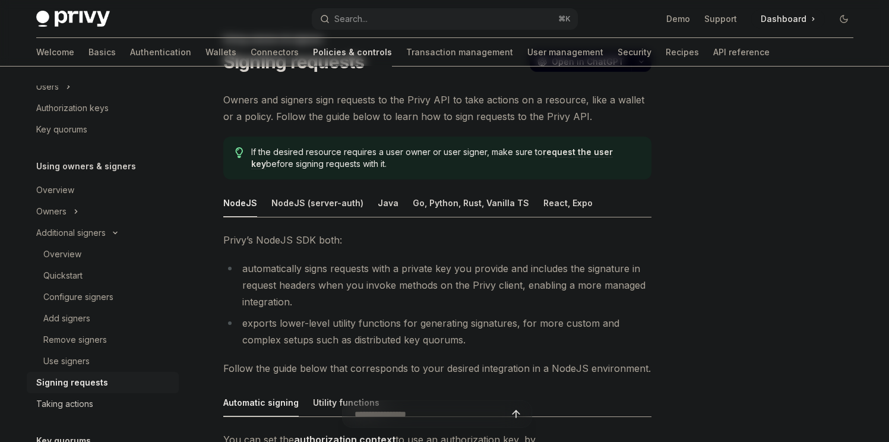
click at [68, 403] on div "Taking actions" at bounding box center [64, 404] width 57 height 14
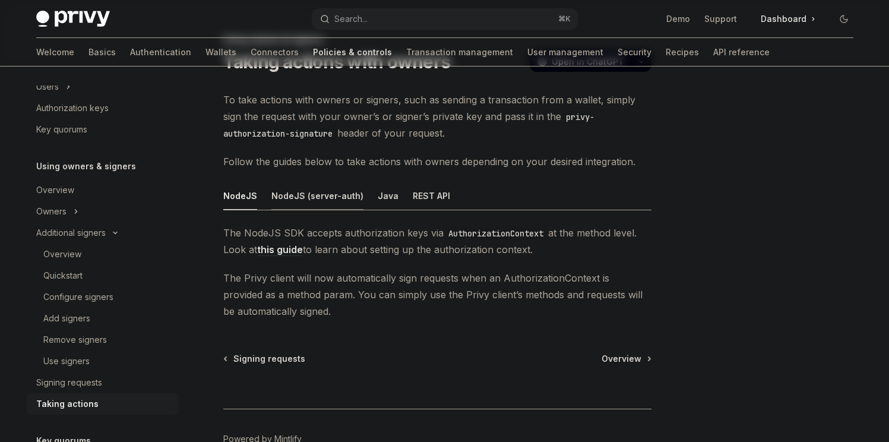
click at [342, 200] on div "NodeJS (server-auth)" at bounding box center [318, 196] width 92 height 28
type textarea "*"
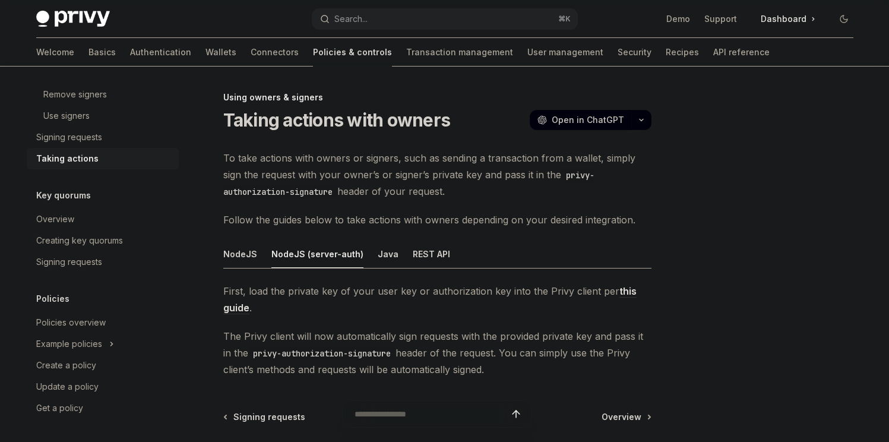
scroll to position [523, 0]
